Goal: Information Seeking & Learning: Check status

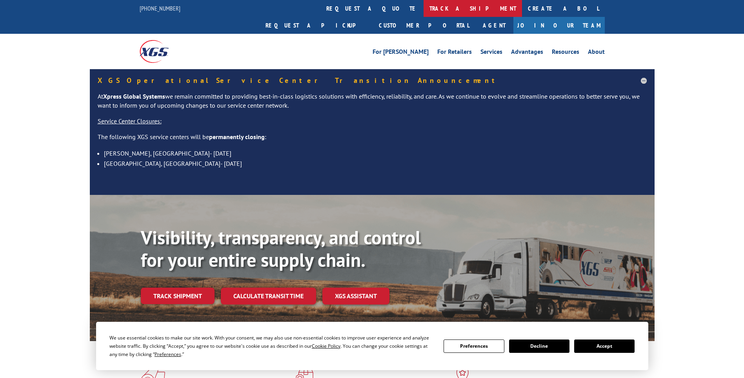
click at [424, 7] on link "track a shipment" at bounding box center [473, 8] width 98 height 17
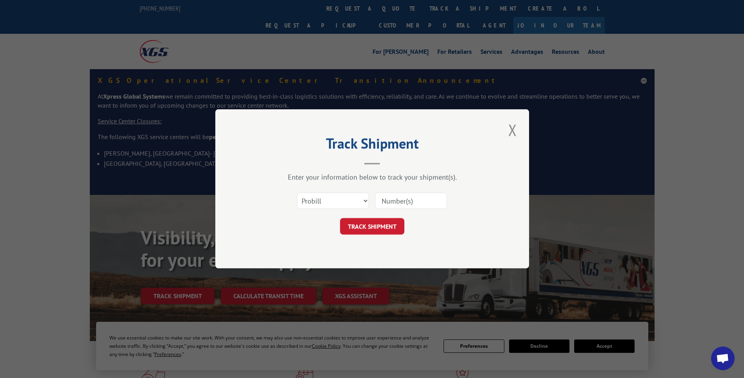
click at [392, 204] on input at bounding box center [411, 201] width 72 height 16
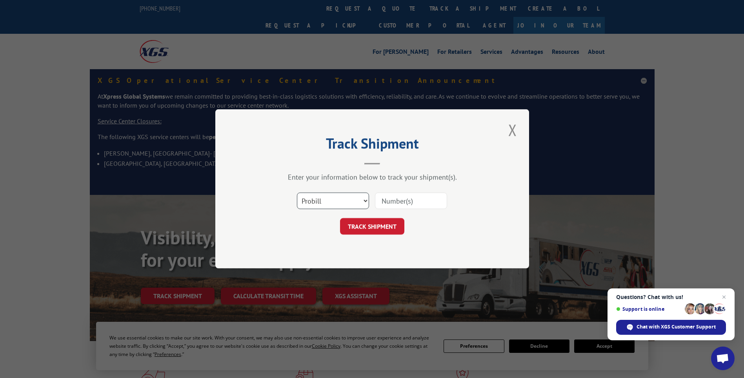
click at [366, 201] on select "Select category... Probill BOL PO" at bounding box center [333, 201] width 72 height 16
select select "bol"
click at [297, 193] on select "Select category... Probill BOL PO" at bounding box center [333, 201] width 72 height 16
click at [401, 202] on input at bounding box center [411, 201] width 72 height 16
type input "2827118"
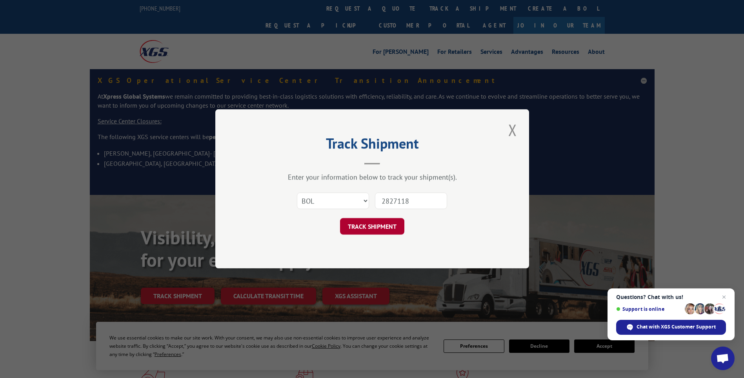
click at [387, 223] on button "TRACK SHIPMENT" at bounding box center [372, 226] width 64 height 16
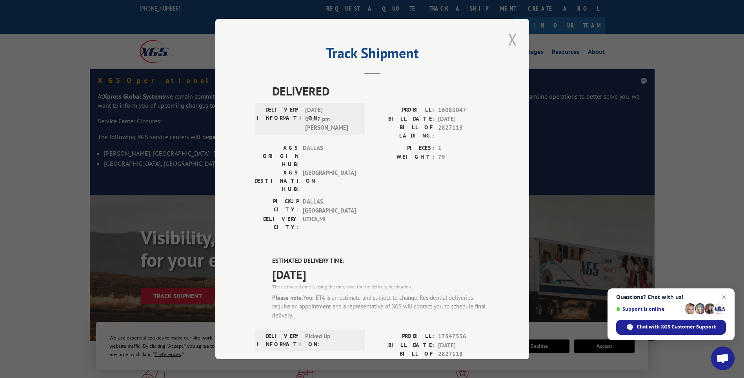
click at [514, 37] on button "Close modal" at bounding box center [512, 40] width 13 height 22
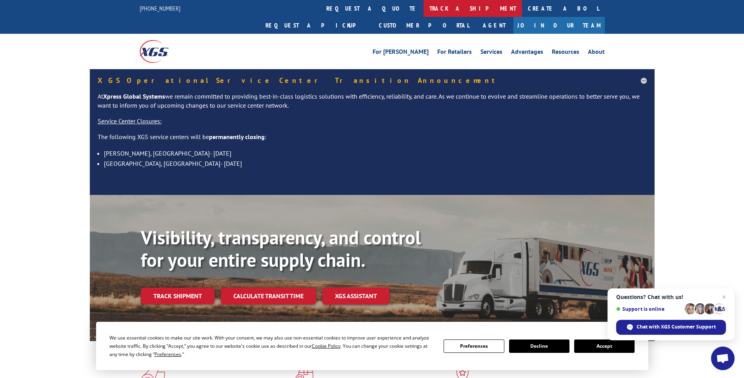
click at [424, 5] on link "track a shipment" at bounding box center [473, 8] width 98 height 17
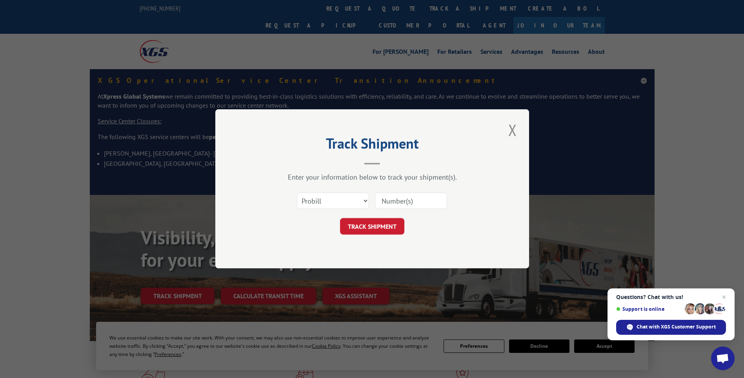
click at [384, 203] on input at bounding box center [411, 201] width 72 height 16
type input "17537050"
click at [380, 221] on button "TRACK SHIPMENT" at bounding box center [372, 226] width 64 height 16
